Goal: Information Seeking & Learning: Check status

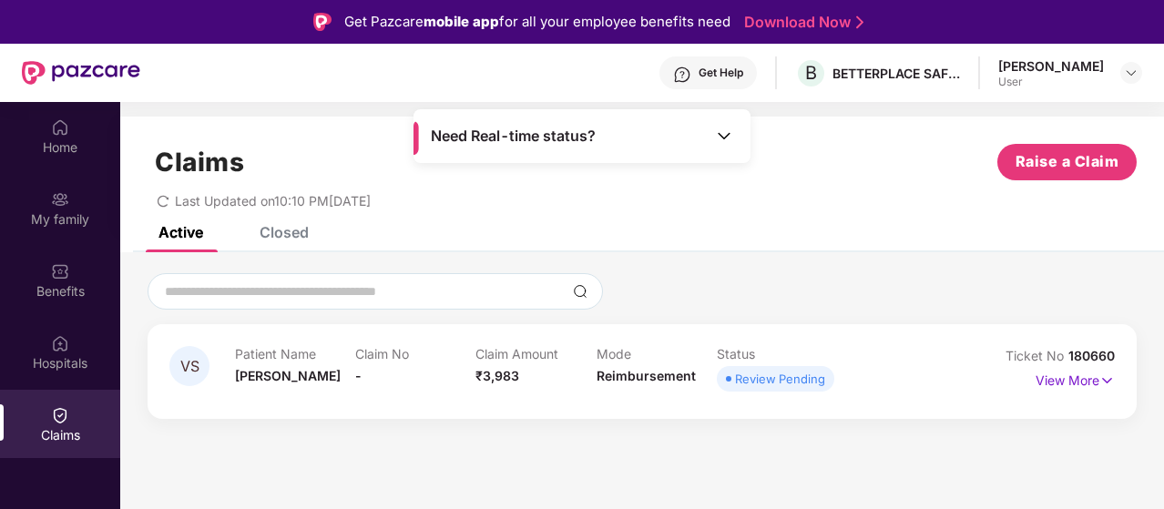
scroll to position [102, 0]
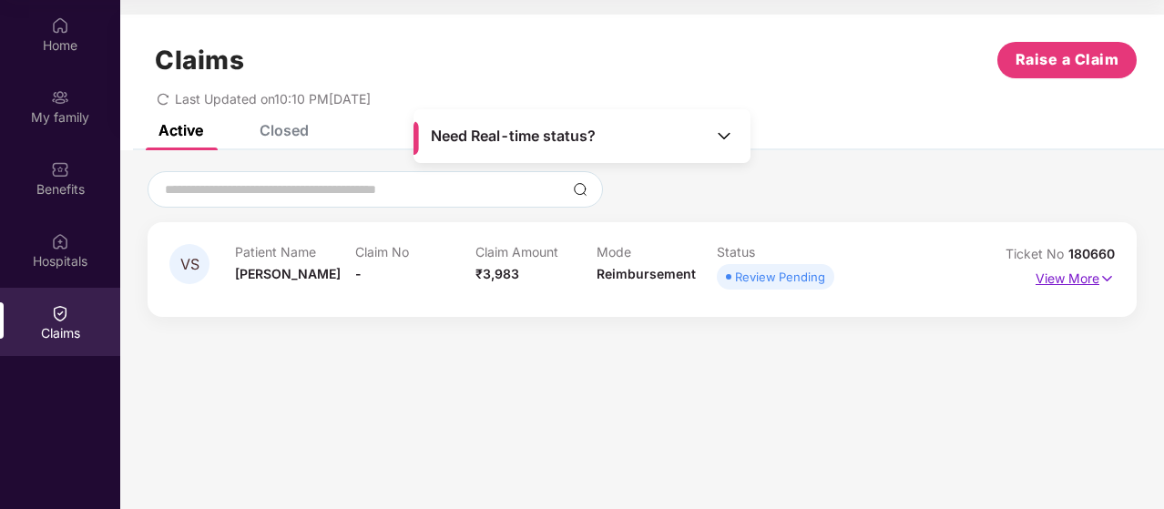
click at [1101, 282] on img at bounding box center [1107, 279] width 15 height 20
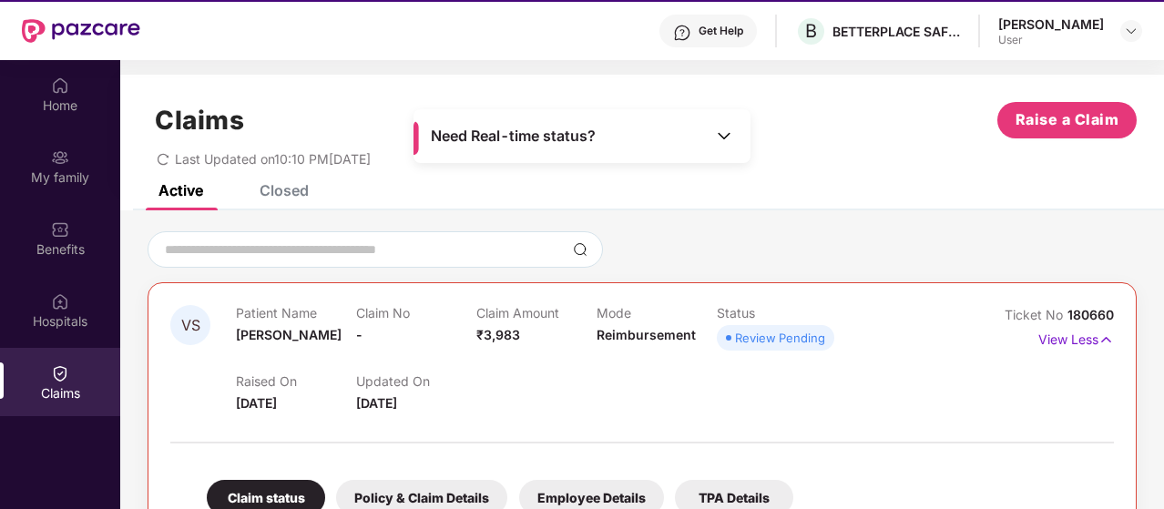
scroll to position [0, 0]
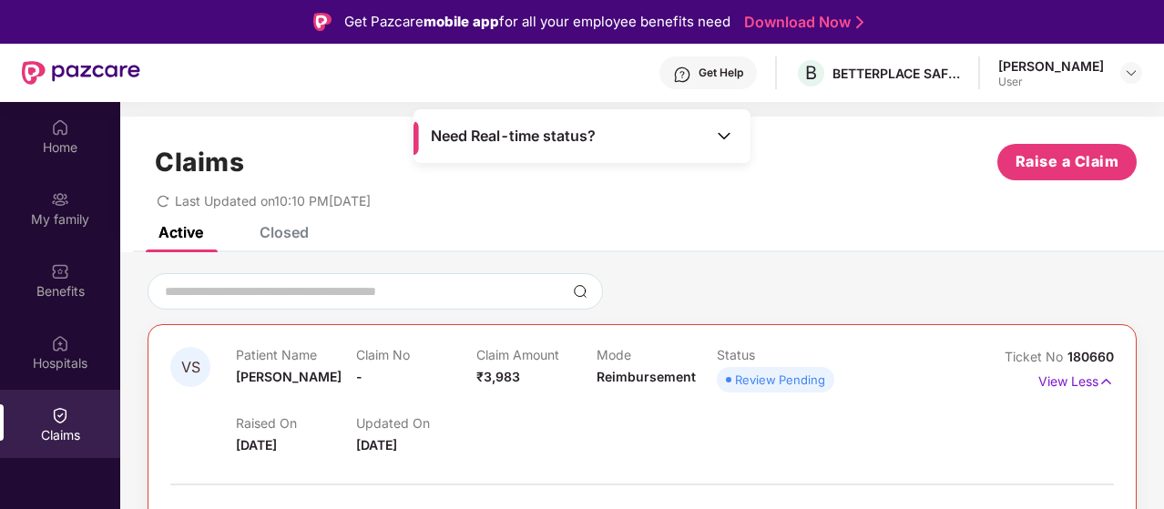
click at [833, 159] on div "Claims Raise a Claim" at bounding box center [642, 162] width 989 height 36
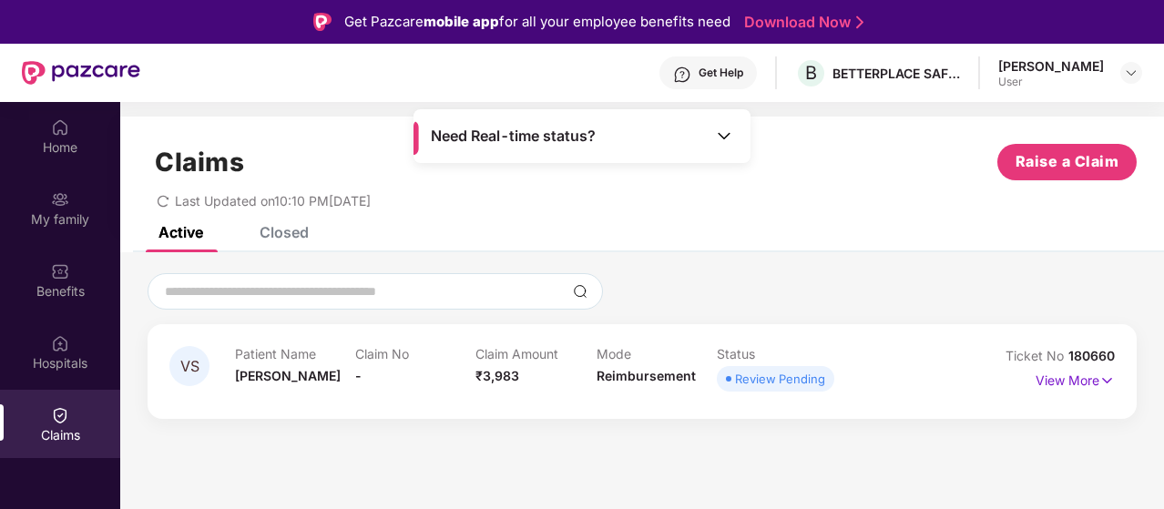
click at [364, 378] on div "Claim No -" at bounding box center [415, 371] width 120 height 50
click at [1099, 379] on p "View More" at bounding box center [1075, 378] width 79 height 25
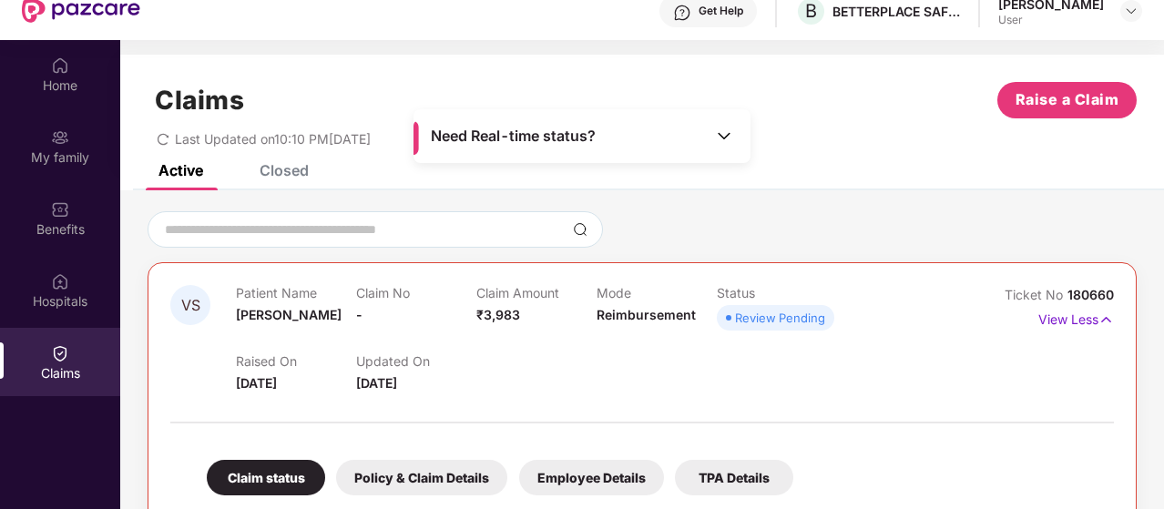
scroll to position [102, 0]
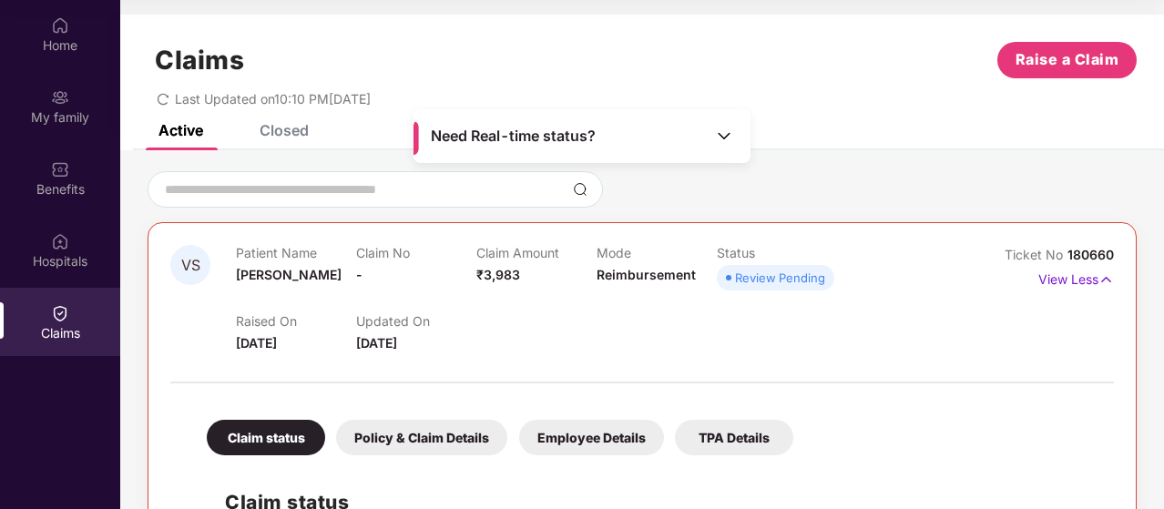
click at [618, 452] on div "Employee Details" at bounding box center [591, 438] width 145 height 36
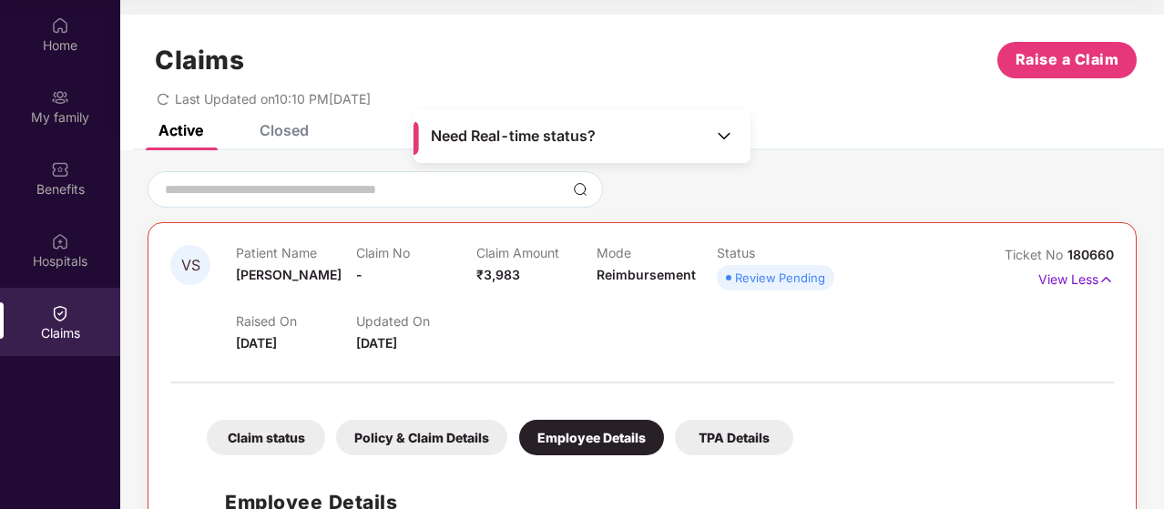
click at [256, 436] on div "Claim status" at bounding box center [266, 438] width 118 height 36
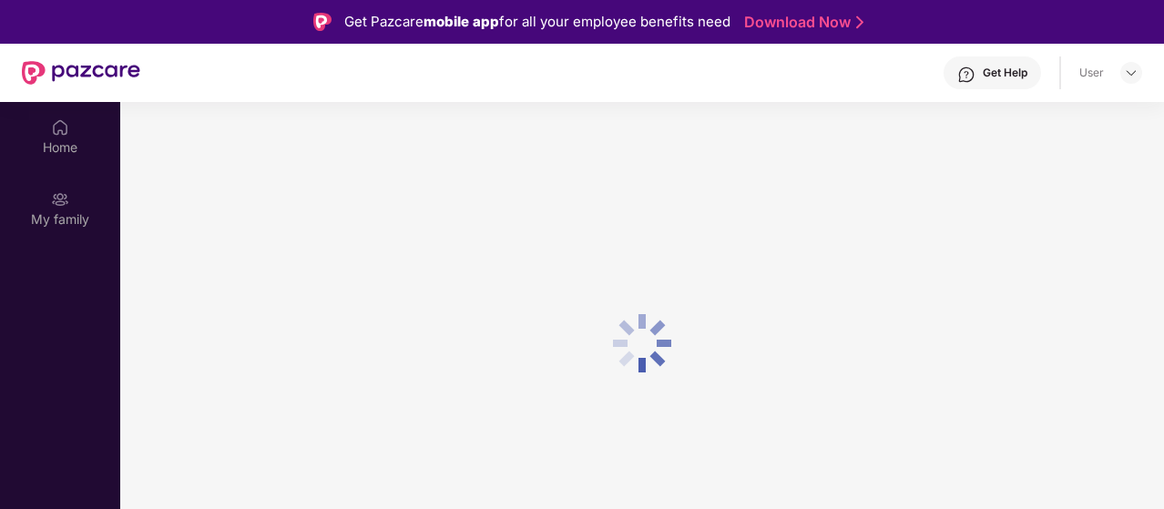
scroll to position [102, 0]
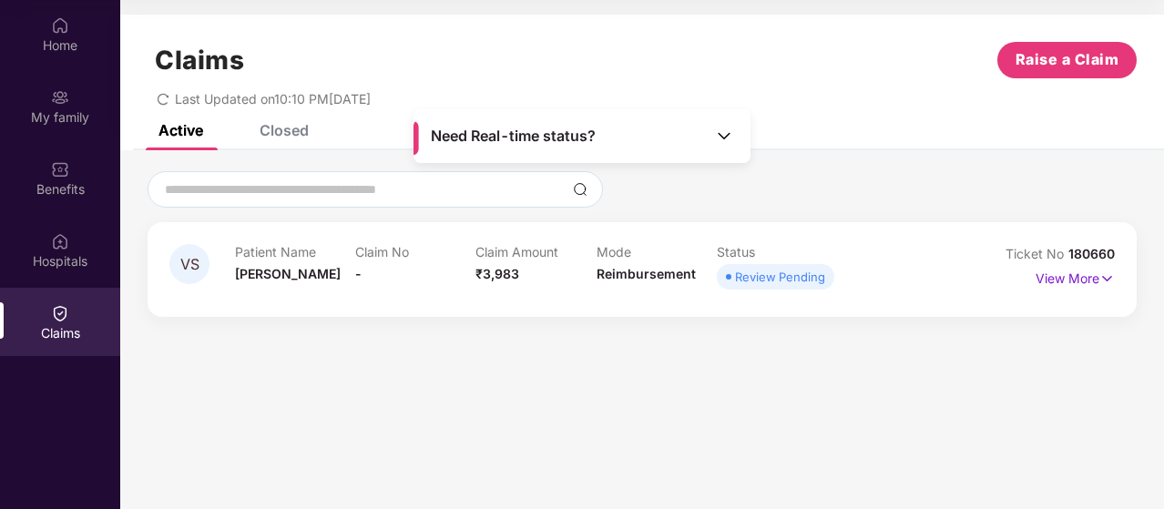
click at [798, 285] on div "Review Pending" at bounding box center [780, 277] width 90 height 18
click at [1104, 274] on img at bounding box center [1107, 279] width 15 height 20
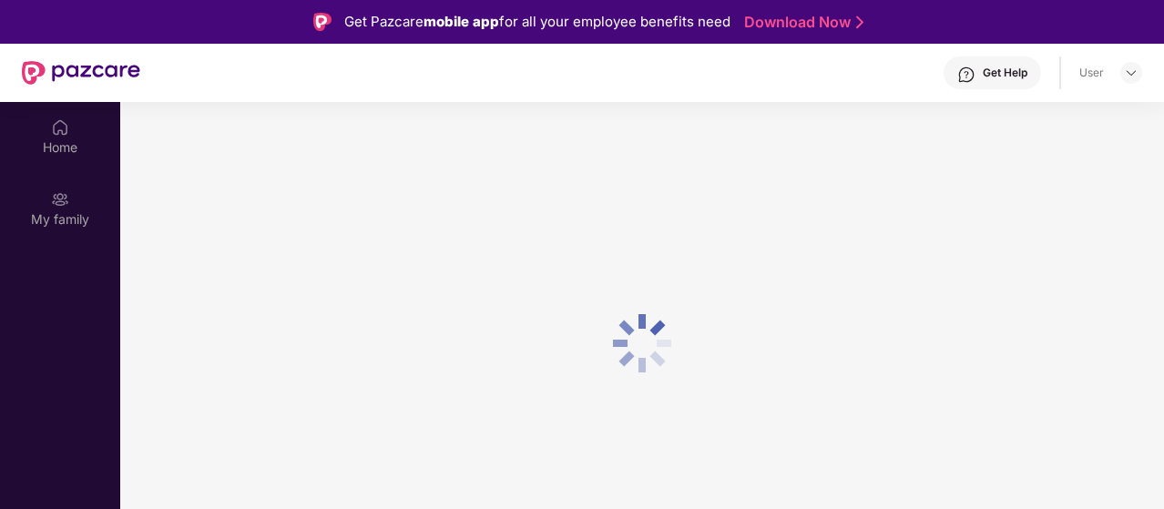
scroll to position [102, 0]
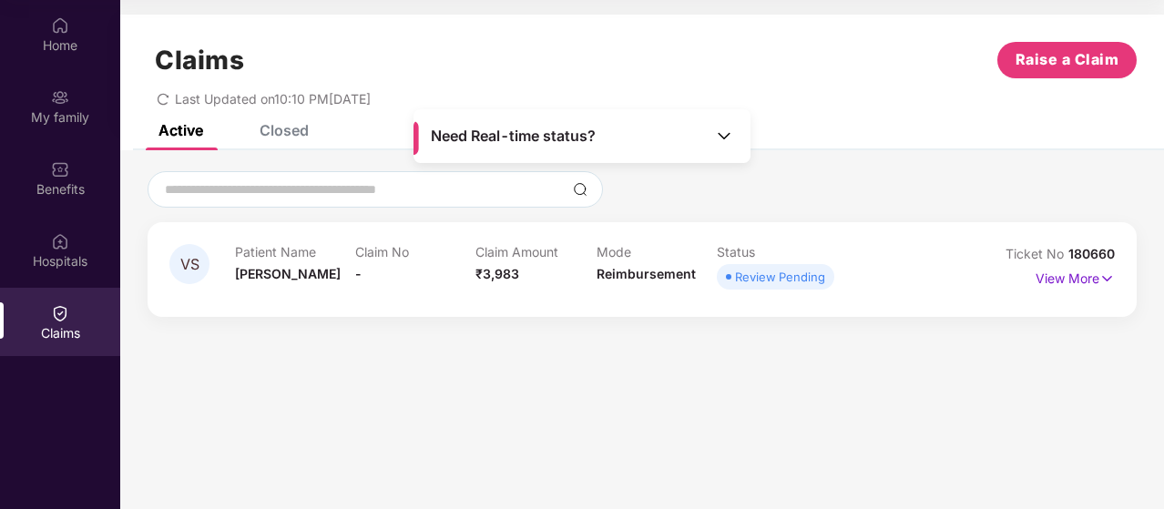
click at [282, 137] on div "Closed" at bounding box center [284, 130] width 49 height 18
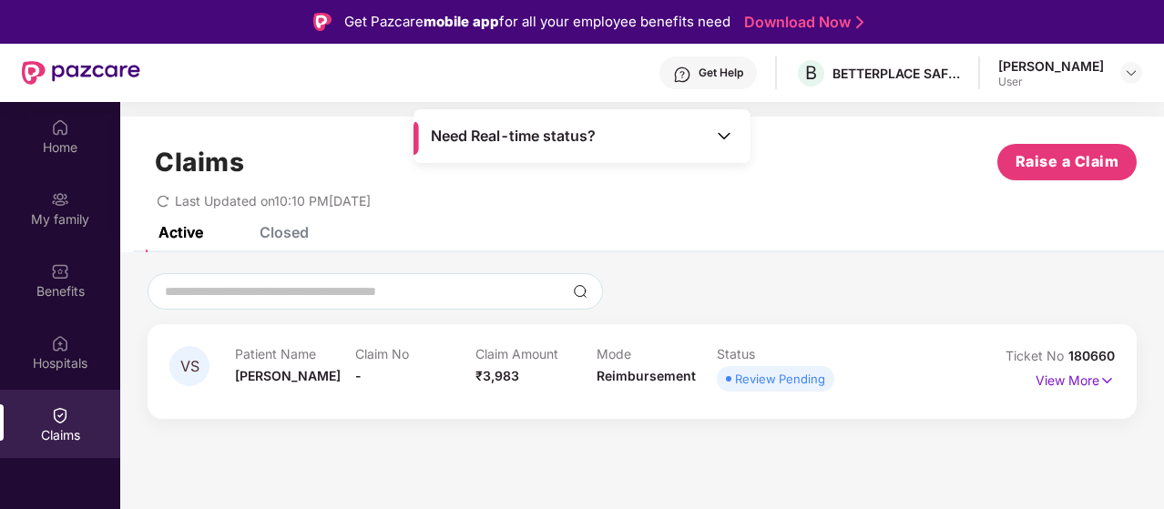
scroll to position [102, 0]
